Goal: Book appointment/travel/reservation

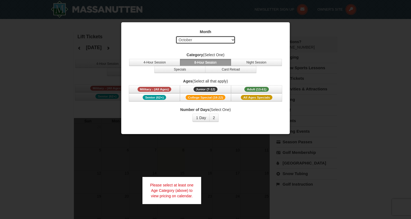
click at [211, 39] on select "Select October November December January February March April May June July Aug…" at bounding box center [206, 40] width 60 height 8
select select "12"
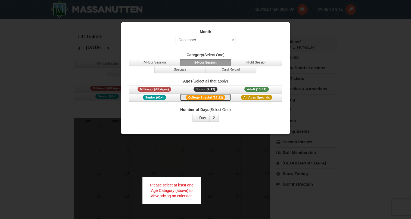
click at [211, 97] on span "College Special (18-22)" at bounding box center [206, 97] width 40 height 5
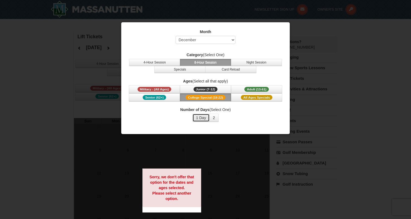
click at [206, 119] on button "1 Day" at bounding box center [201, 118] width 17 height 8
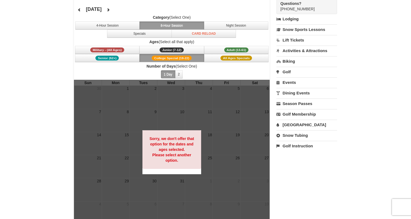
scroll to position [36, 0]
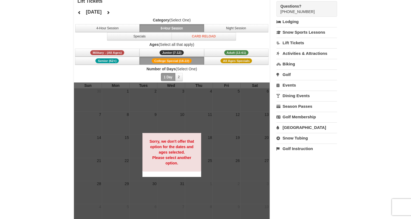
click at [141, 29] on button "8-Hour Session" at bounding box center [172, 28] width 65 height 8
click at [128, 27] on button "4-Hour Session" at bounding box center [107, 28] width 65 height 8
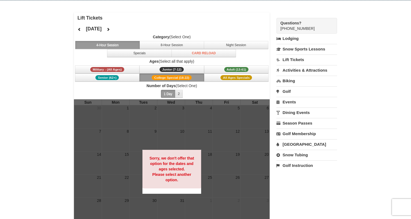
scroll to position [13, 0]
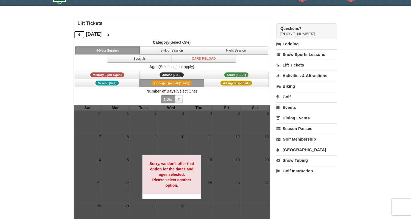
click at [80, 33] on icon at bounding box center [80, 35] width 4 height 4
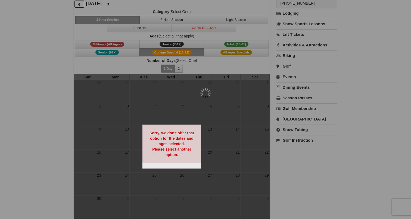
scroll to position [47, 0]
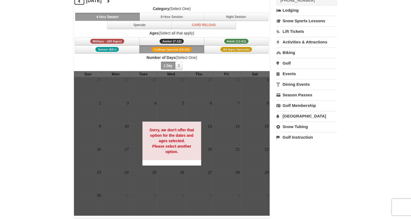
click at [78, 2] on icon at bounding box center [80, 1] width 4 height 4
click at [79, 1] on icon at bounding box center [80, 1] width 4 height 4
click at [110, 2] on icon at bounding box center [108, 1] width 4 height 4
click at [130, 2] on div "[DATE] Category (Select One) 4-Hour Session 8-Hour Session Night Session Specia…" at bounding box center [172, 33] width 196 height 76
click at [110, 1] on icon at bounding box center [108, 1] width 4 height 4
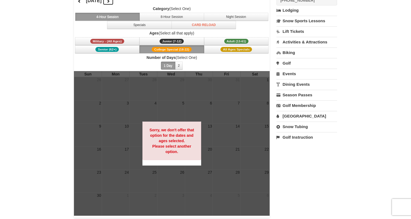
click at [110, 2] on icon at bounding box center [108, 1] width 4 height 4
